Goal: Information Seeking & Learning: Learn about a topic

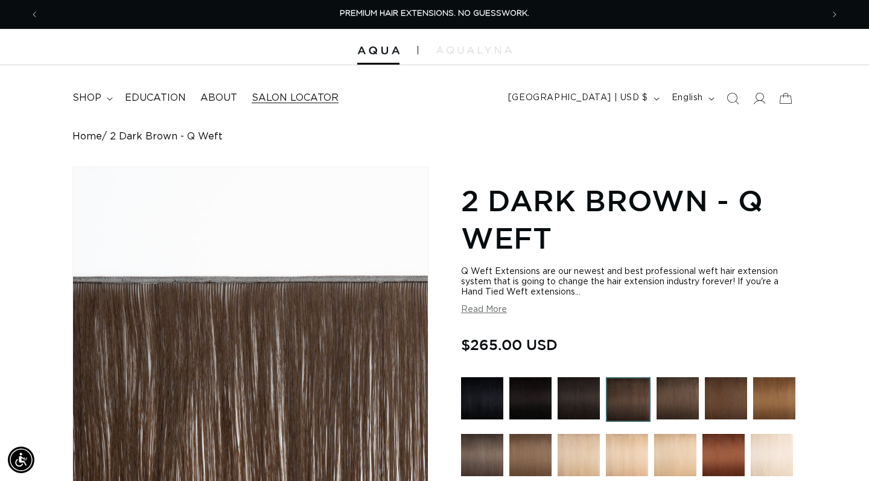
click at [313, 97] on span "Salon Locator" at bounding box center [295, 98] width 87 height 13
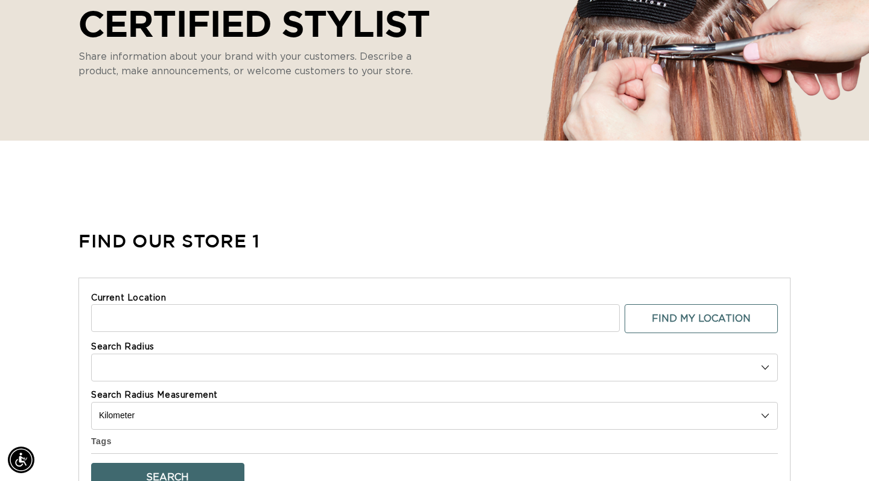
select select "m"
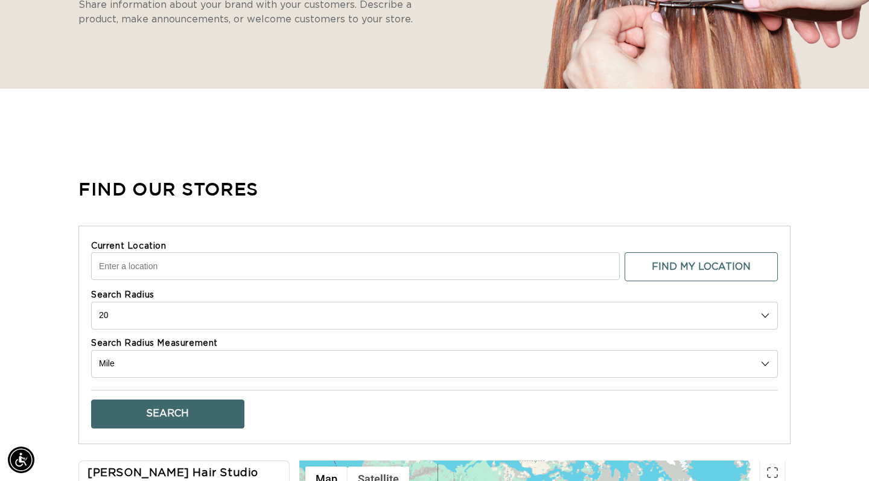
scroll to position [0, 783]
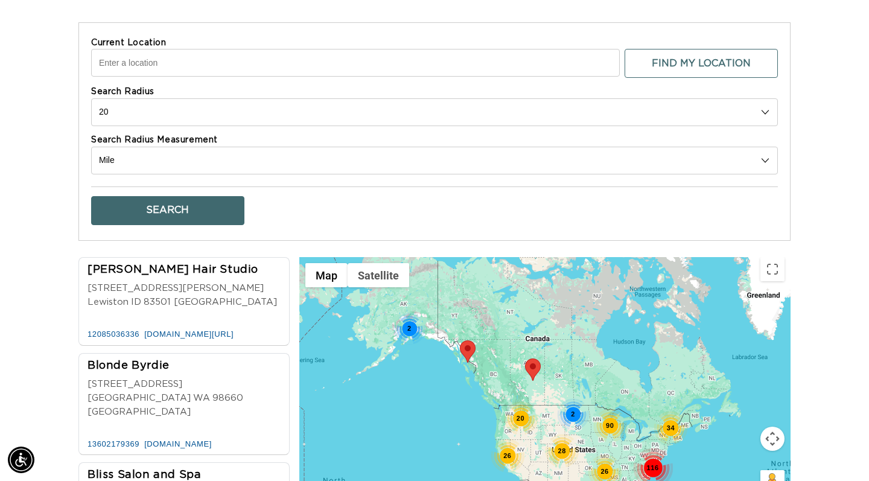
click at [508, 453] on div "26" at bounding box center [508, 456] width 34 height 34
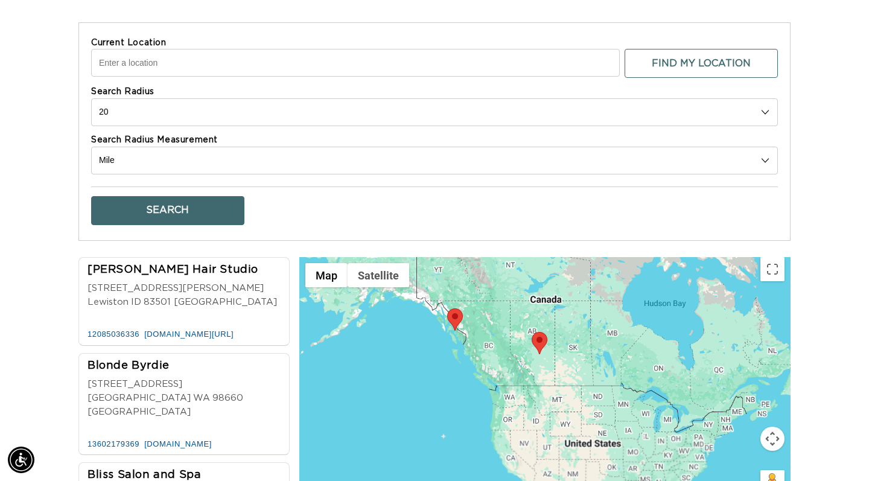
scroll to position [0, 1567]
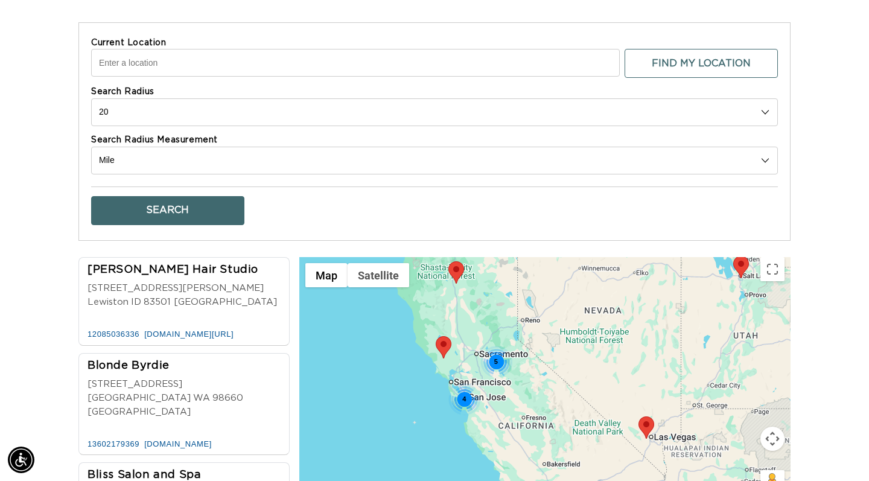
click at [540, 428] on div "5 9 4 5 10" at bounding box center [544, 417] width 491 height 320
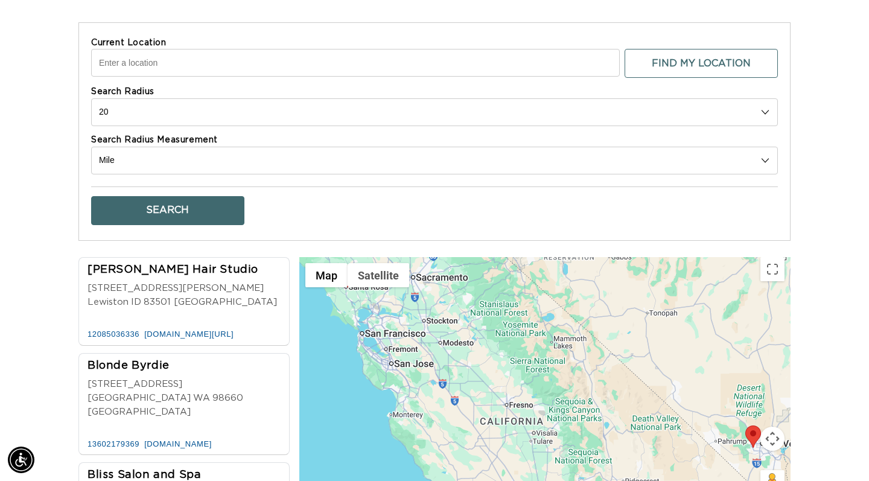
scroll to position [0, 0]
click at [521, 411] on div "3 5 4 2 3" at bounding box center [544, 417] width 491 height 320
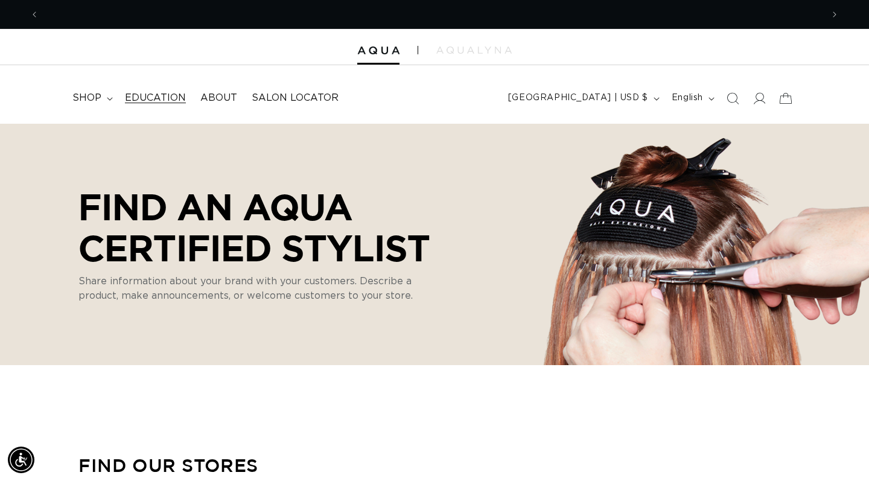
click at [135, 99] on span "Education" at bounding box center [155, 98] width 61 height 13
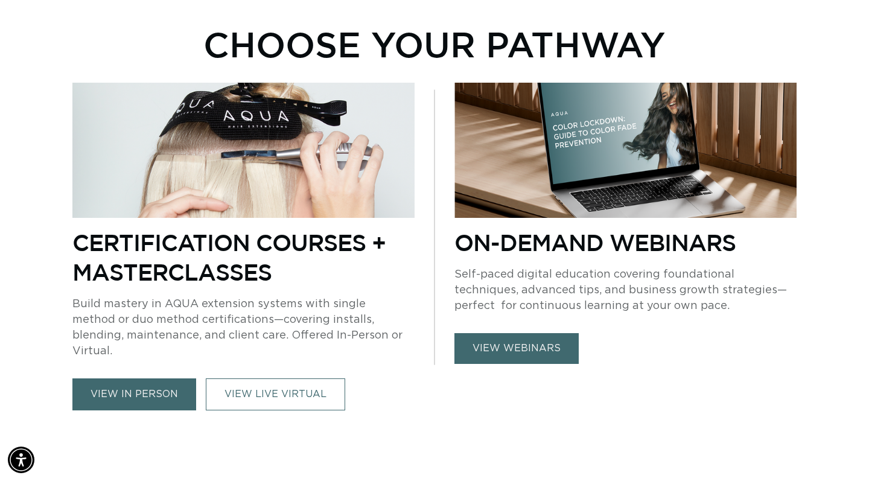
scroll to position [484, 0]
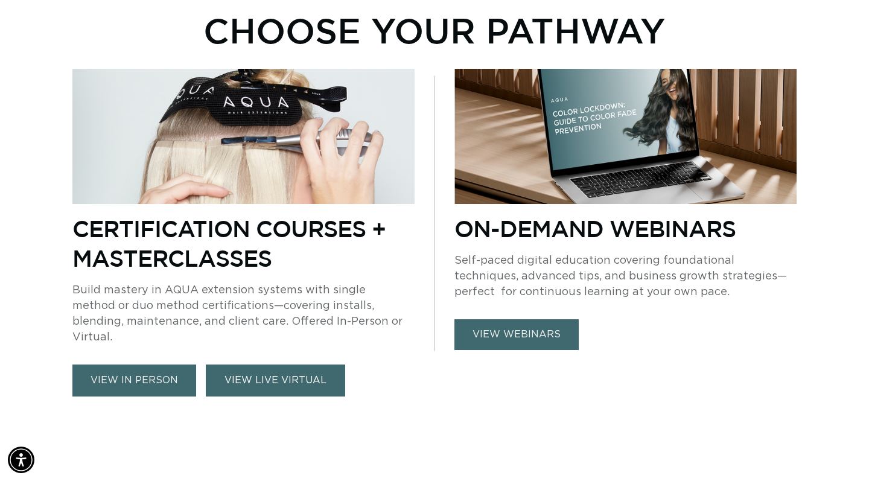
click at [254, 365] on link "VIEW LIVE VIRTUAL" at bounding box center [275, 381] width 139 height 32
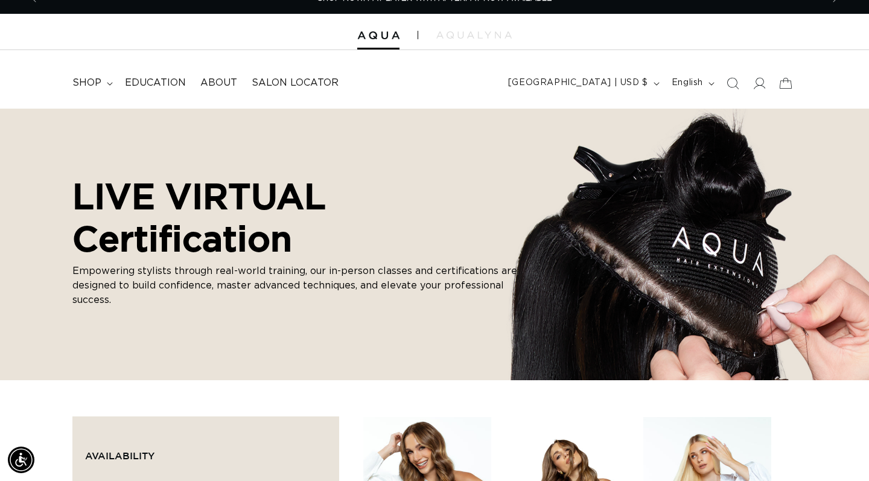
scroll to position [15, 0]
click at [219, 89] on link "About" at bounding box center [218, 82] width 51 height 27
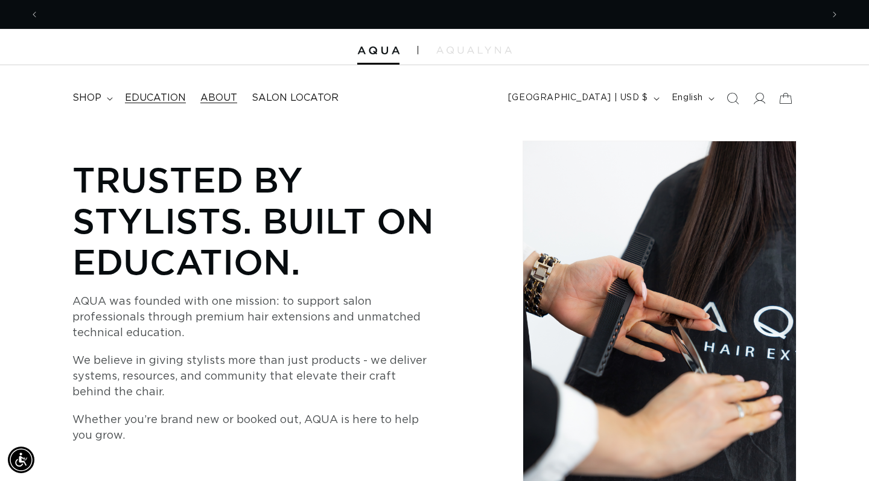
scroll to position [0, 1567]
click at [167, 94] on span "Education" at bounding box center [155, 98] width 61 height 13
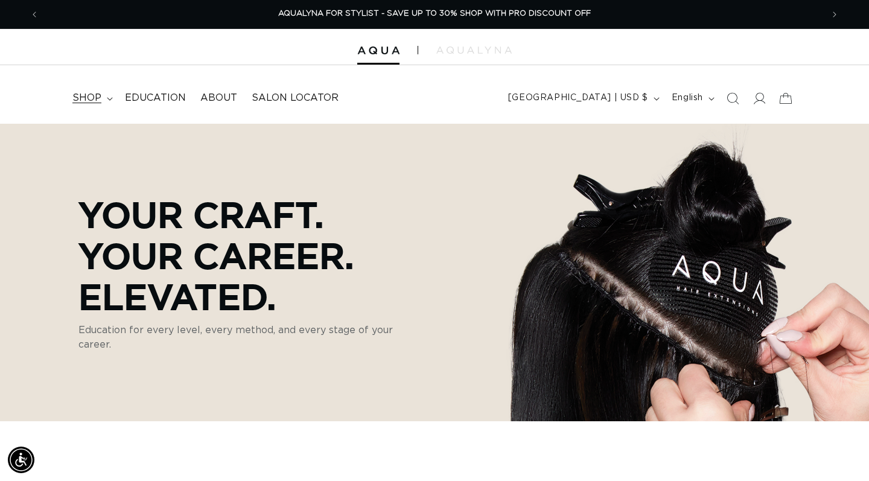
click at [107, 106] on summary "shop" at bounding box center [91, 97] width 53 height 27
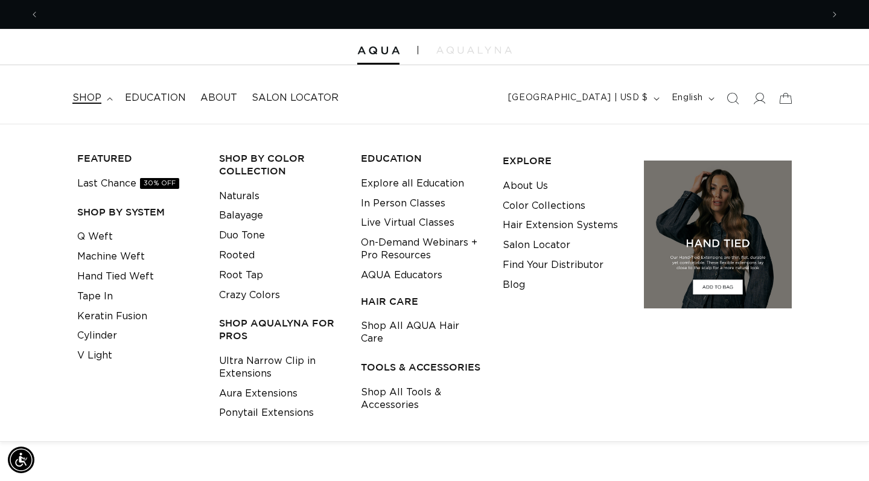
scroll to position [0, 1567]
click at [389, 238] on link "On-Demand Webinars + Pro Resources" at bounding box center [422, 249] width 123 height 33
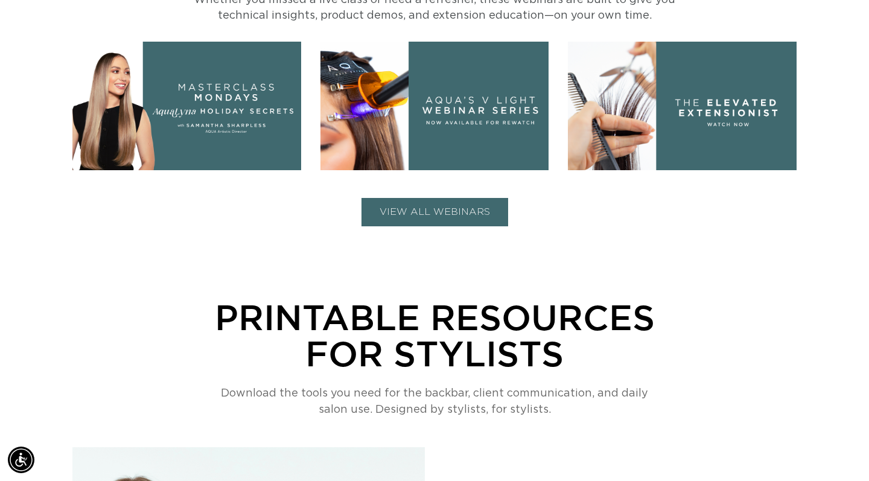
scroll to position [0, 783]
click at [407, 212] on button "VIEW ALL WEBINARS" at bounding box center [435, 212] width 147 height 28
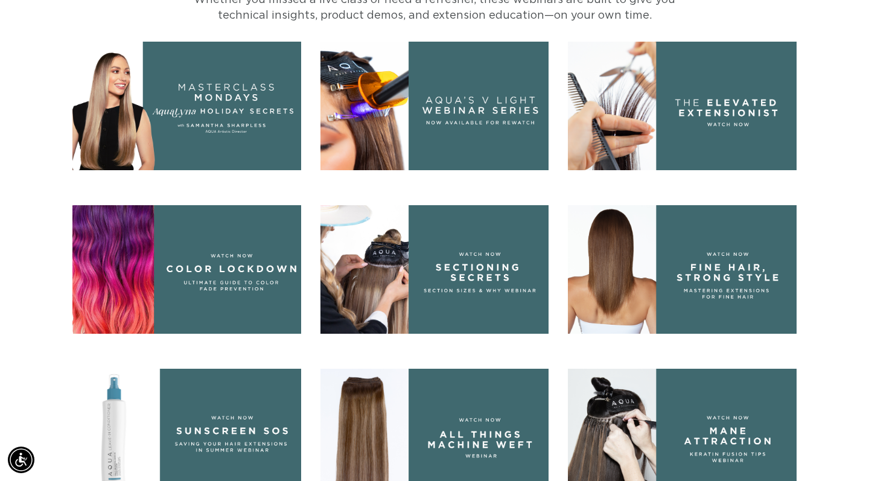
scroll to position [0, 1567]
click at [246, 120] on img at bounding box center [186, 106] width 229 height 129
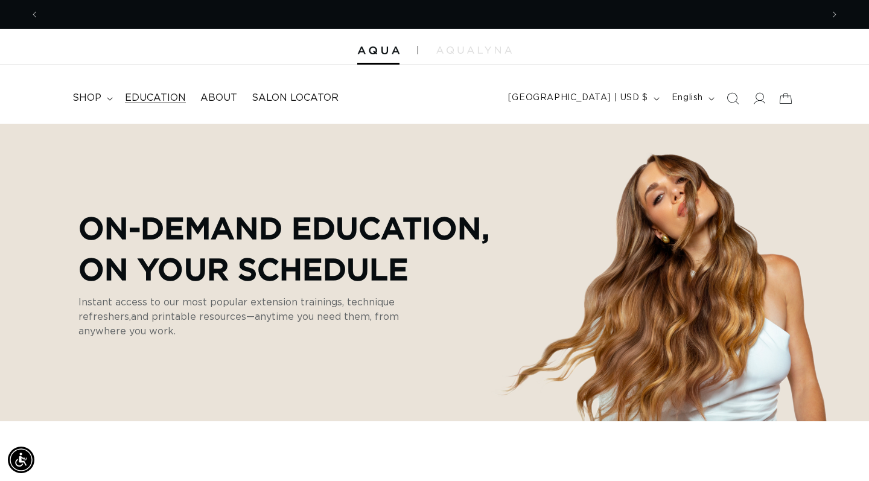
scroll to position [0, 783]
click at [167, 92] on span "Education" at bounding box center [155, 98] width 61 height 13
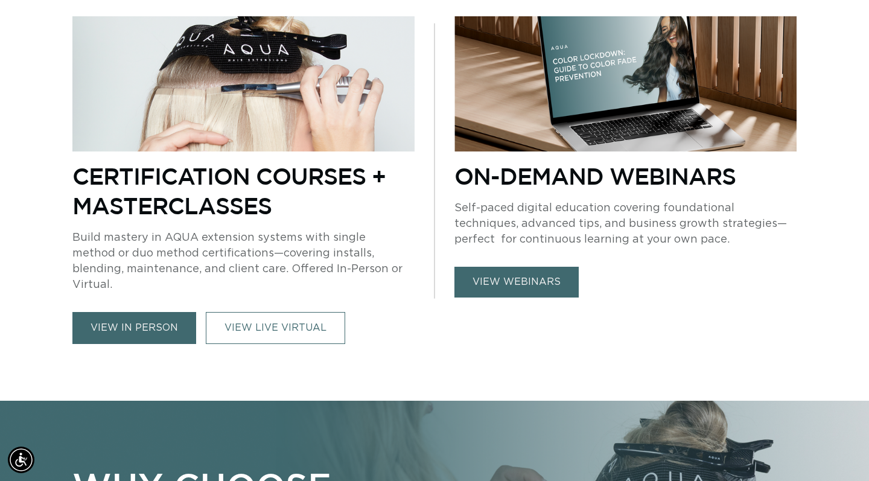
scroll to position [0, 1567]
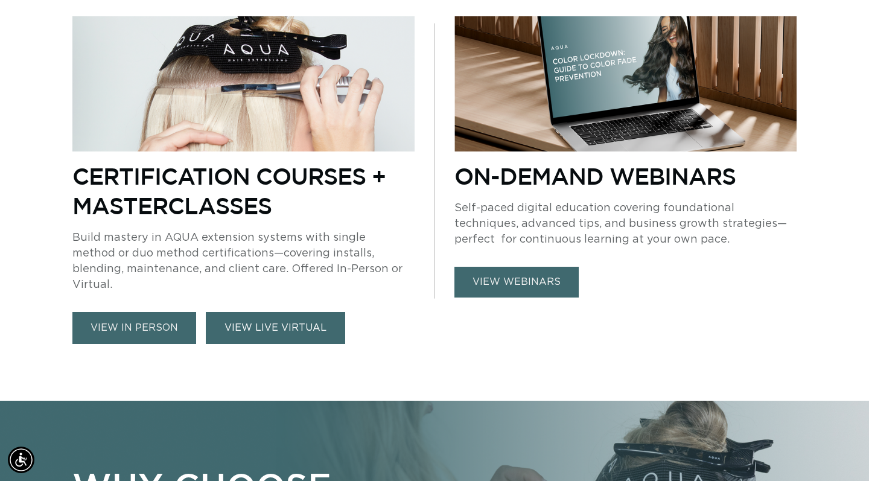
click at [296, 312] on link "VIEW LIVE VIRTUAL" at bounding box center [275, 328] width 139 height 32
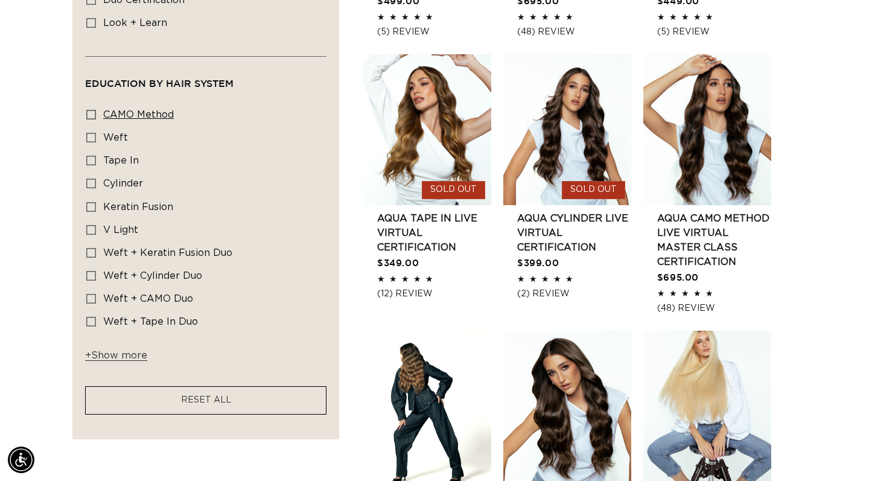
scroll to position [0, 783]
click at [124, 110] on span "CAMO Method" at bounding box center [138, 115] width 71 height 10
click at [96, 110] on input "CAMO Method CAMO Method (1 product)" at bounding box center [91, 115] width 10 height 10
checkbox input "true"
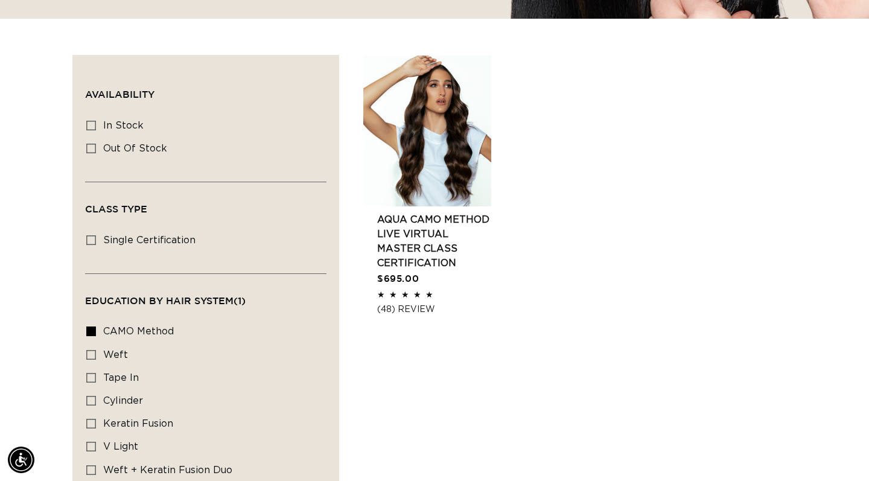
scroll to position [375, 0]
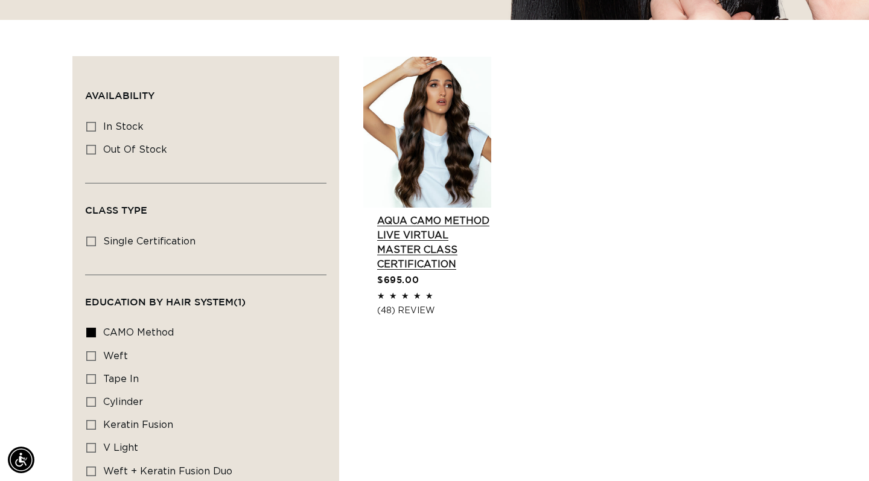
click at [380, 214] on link "AQUA CAMO Method LIVE VIRTUAL Master Class Certification" at bounding box center [434, 243] width 114 height 58
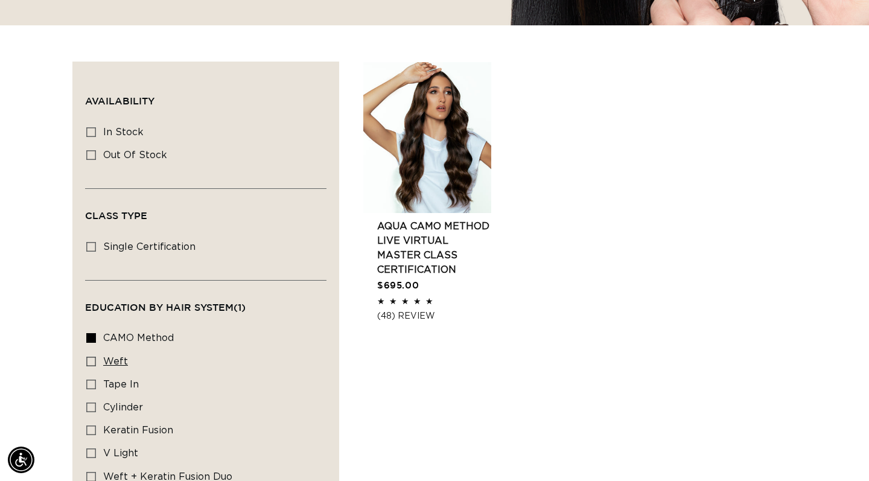
scroll to position [0, 783]
click at [91, 357] on icon at bounding box center [91, 362] width 10 height 10
click at [91, 357] on input "Weft Weft (1 product)" at bounding box center [91, 362] width 10 height 10
checkbox input "true"
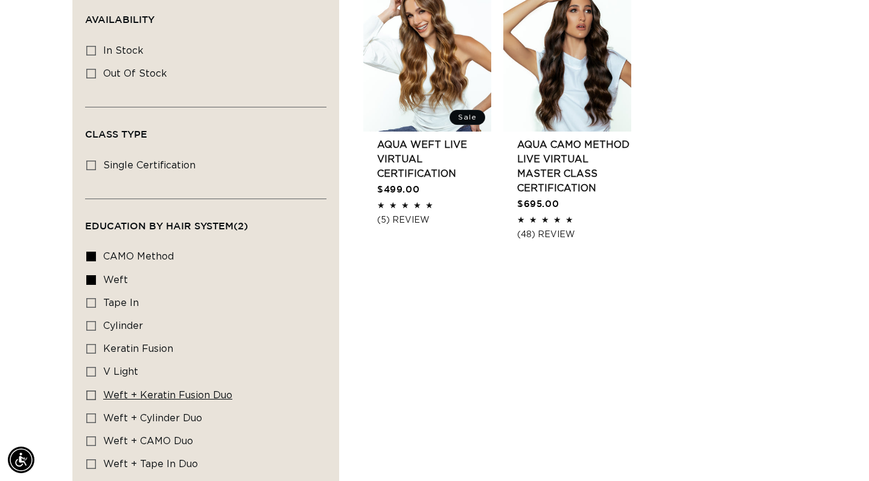
scroll to position [0, 1567]
click at [89, 392] on icon at bounding box center [91, 395] width 10 height 10
click at [89, 392] on input "Weft + Keratin Fusion Duo Weft + Keratin Fusion Duo (1 product)" at bounding box center [91, 395] width 10 height 10
checkbox input "true"
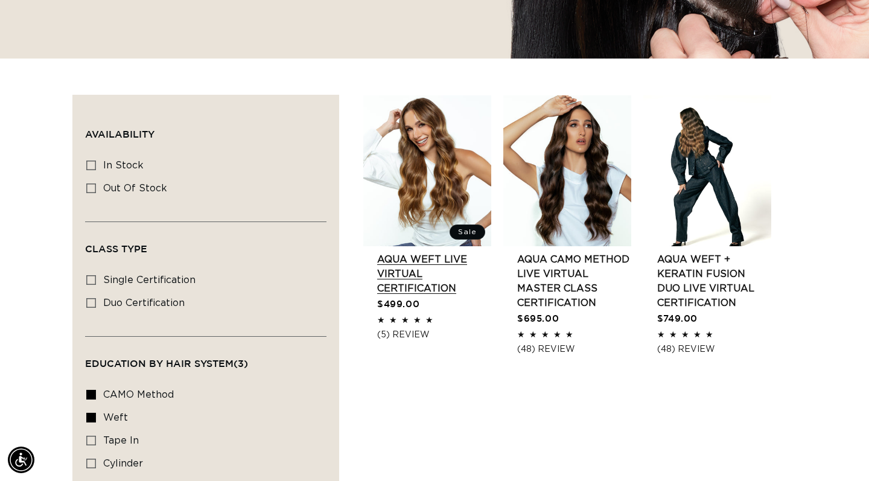
scroll to position [0, 783]
click at [413, 252] on link "AQUA Weft LIVE VIRTUAL Certification" at bounding box center [434, 273] width 114 height 43
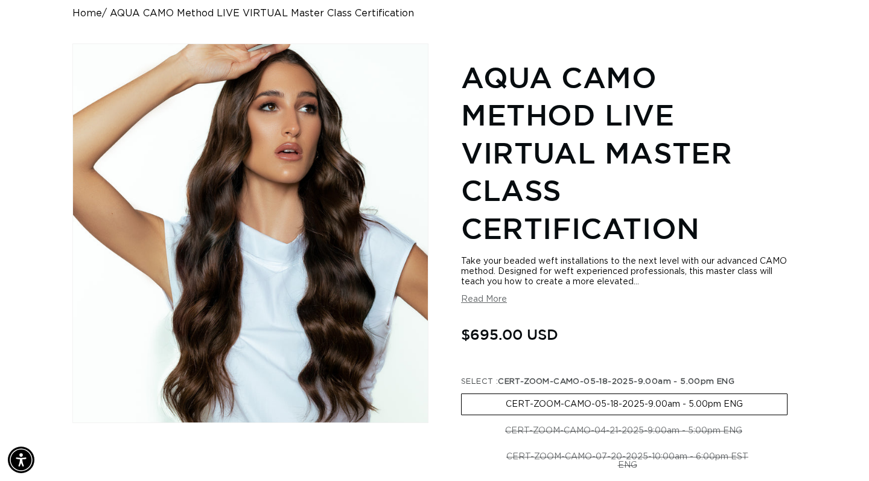
scroll to position [127, 0]
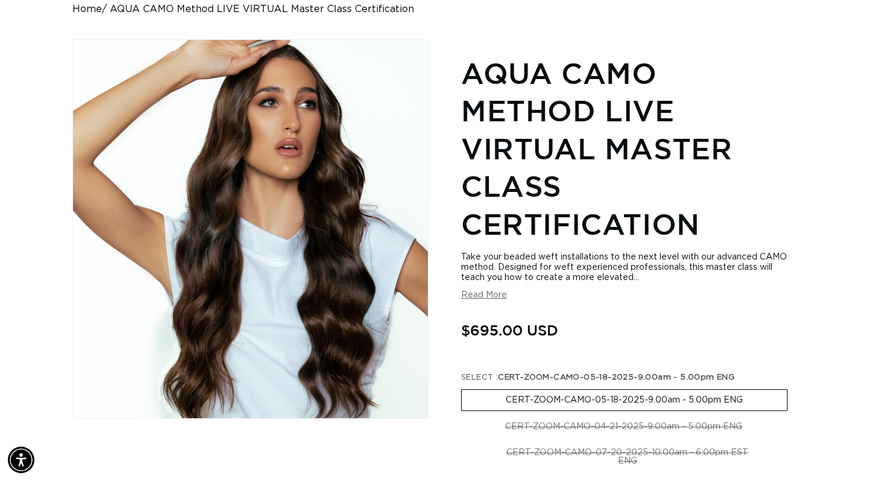
click at [491, 301] on button "Read More" at bounding box center [484, 295] width 46 height 10
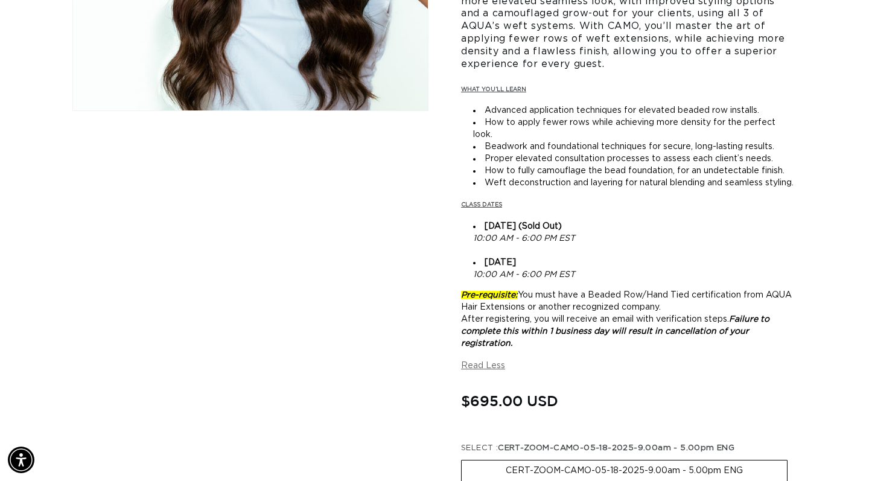
scroll to position [0, 0]
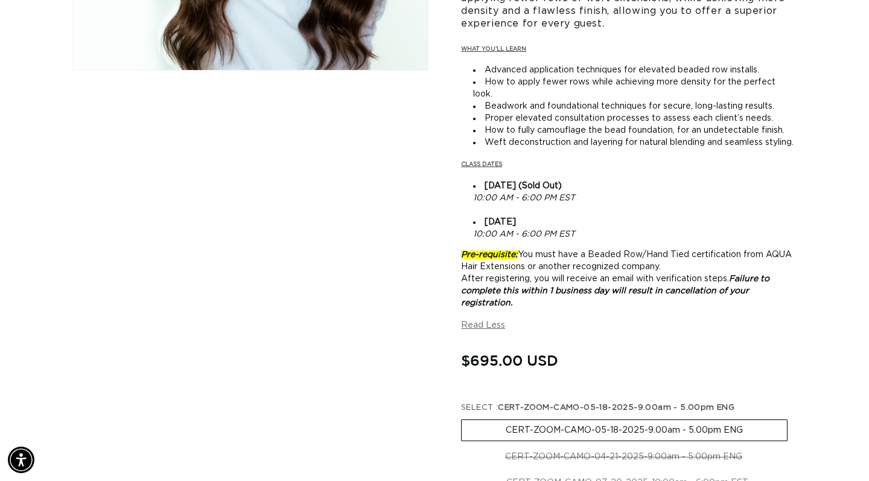
click at [439, 391] on div "Skip to product information Open media 1 in modal 1 / of 1 AQUA CAMO Method LIV…" at bounding box center [434, 179] width 724 height 977
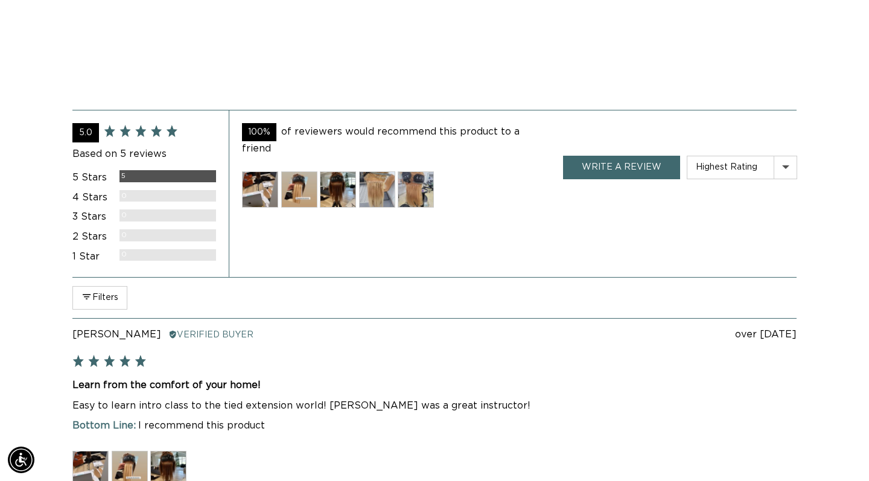
scroll to position [908, 0]
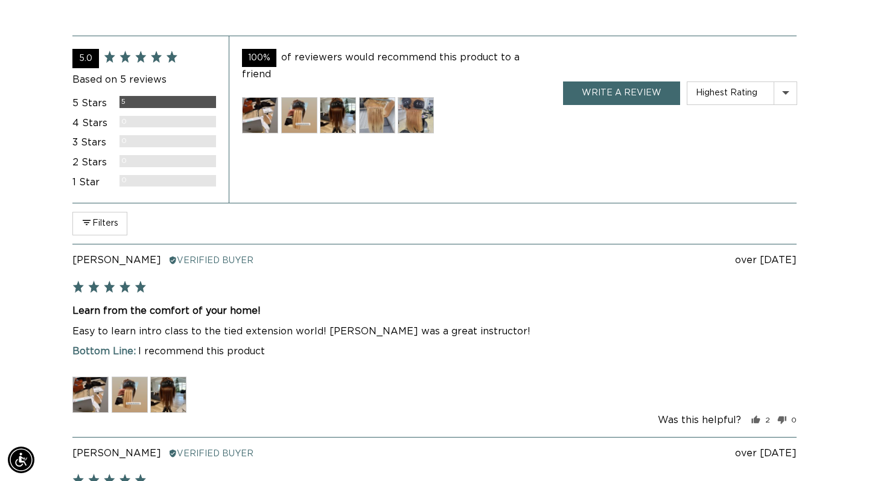
click at [378, 99] on img at bounding box center [377, 115] width 36 height 36
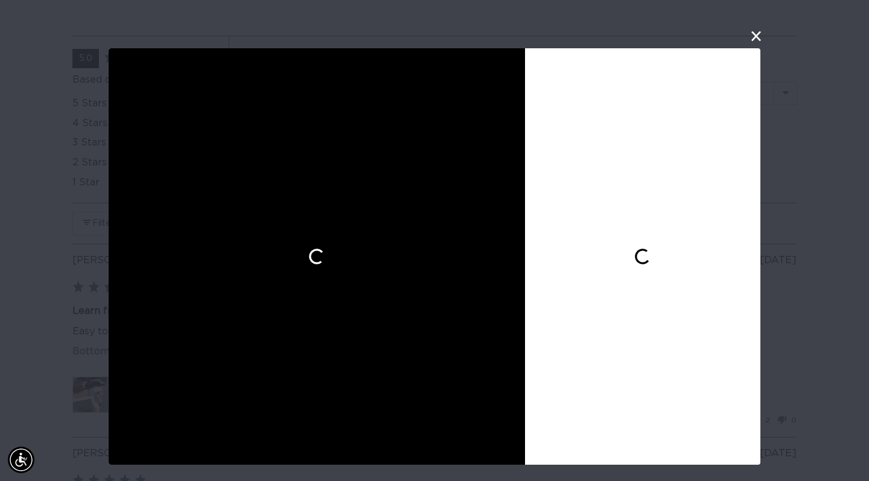
scroll to position [0, 0]
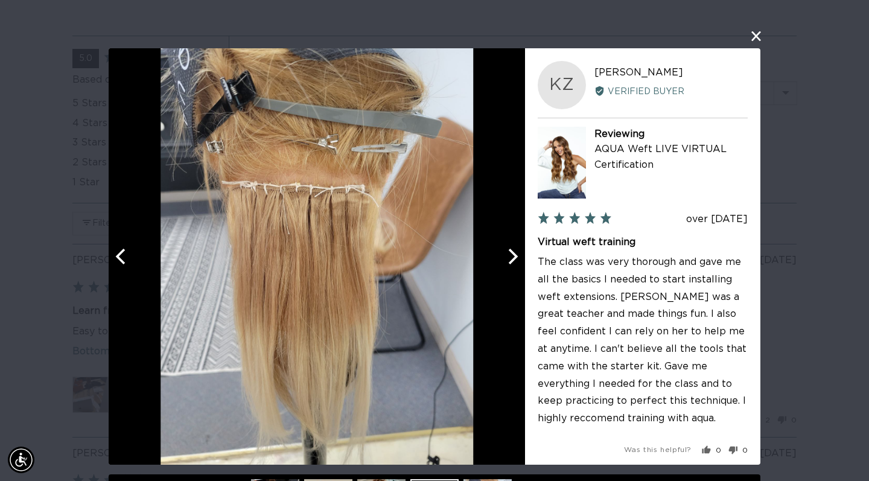
click at [507, 270] on div at bounding box center [317, 256] width 416 height 416
click at [517, 266] on button "Next" at bounding box center [511, 256] width 27 height 27
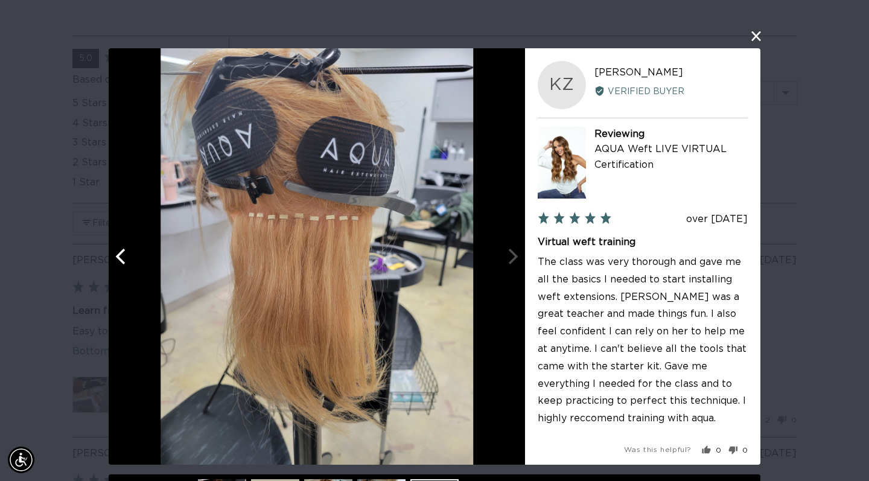
scroll to position [0, 0]
click at [646, 23] on div "User-Uploaded Media Gallery KZ Katie Z. Reviewed by Katie Z. Verified Buyer Rev…" at bounding box center [434, 240] width 869 height 481
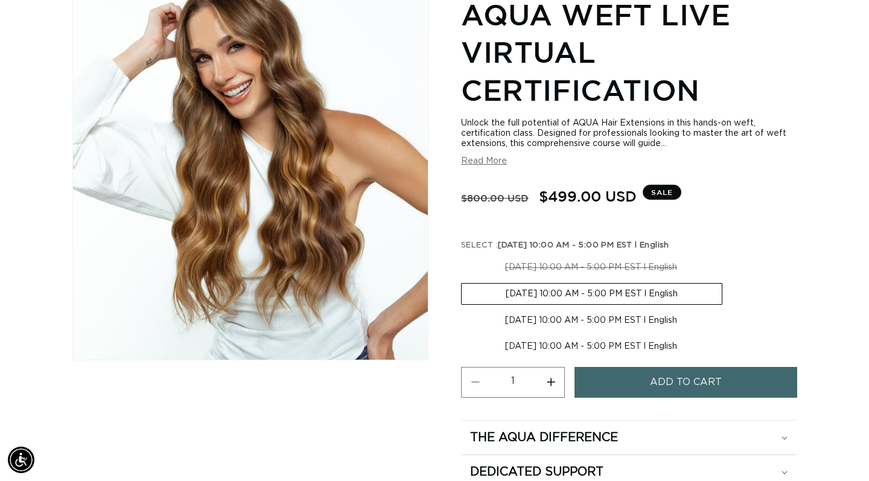
click at [479, 170] on section "AQUA Weft LIVE VIRTUAL Certification Unlock the full potential of AQUA Hair Ext…" at bounding box center [629, 241] width 336 height 497
click at [475, 163] on button "Read More" at bounding box center [484, 161] width 46 height 10
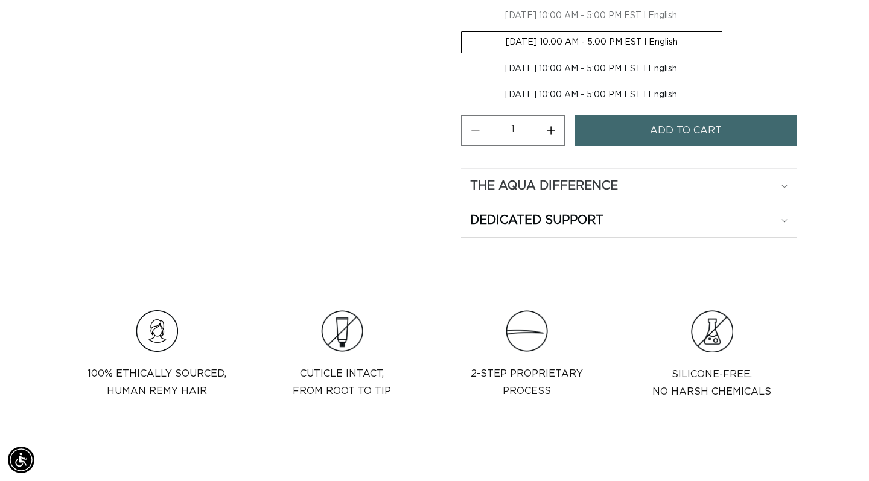
click at [521, 188] on h2 "The Aqua Difference" at bounding box center [544, 186] width 148 height 16
